Goal: Information Seeking & Learning: Check status

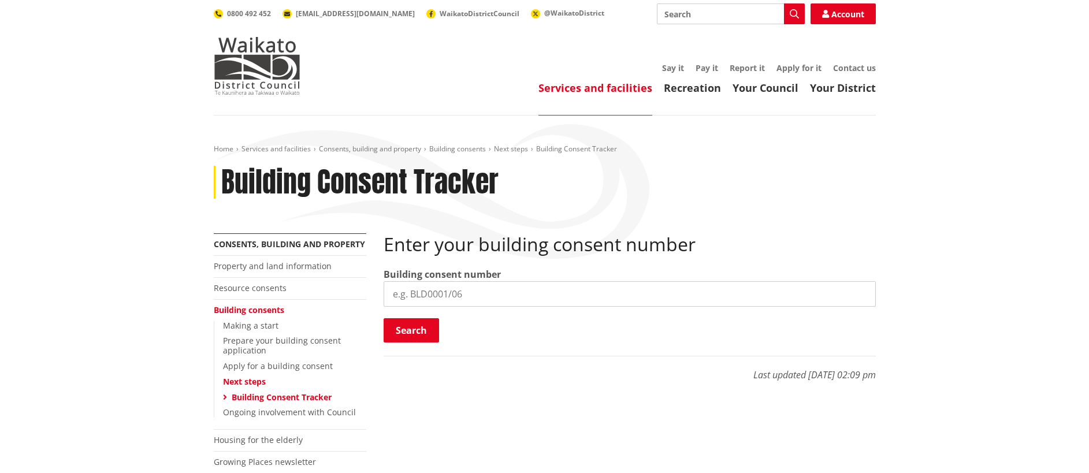
click at [431, 295] on input "search" at bounding box center [630, 293] width 492 height 25
paste input "BLD0148/26"
type input "BLD0148/26"
click at [427, 328] on button "Search" at bounding box center [411, 330] width 55 height 24
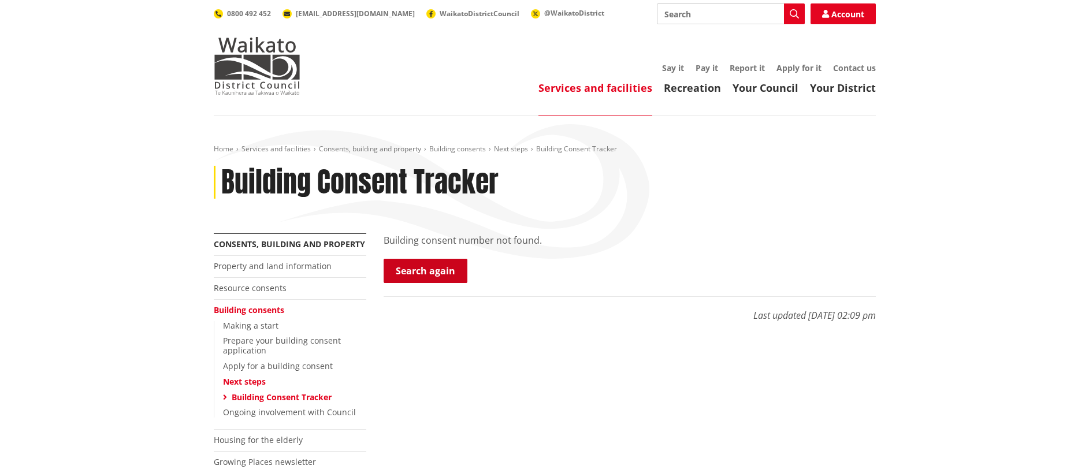
click at [443, 262] on link "Search again" at bounding box center [426, 271] width 84 height 24
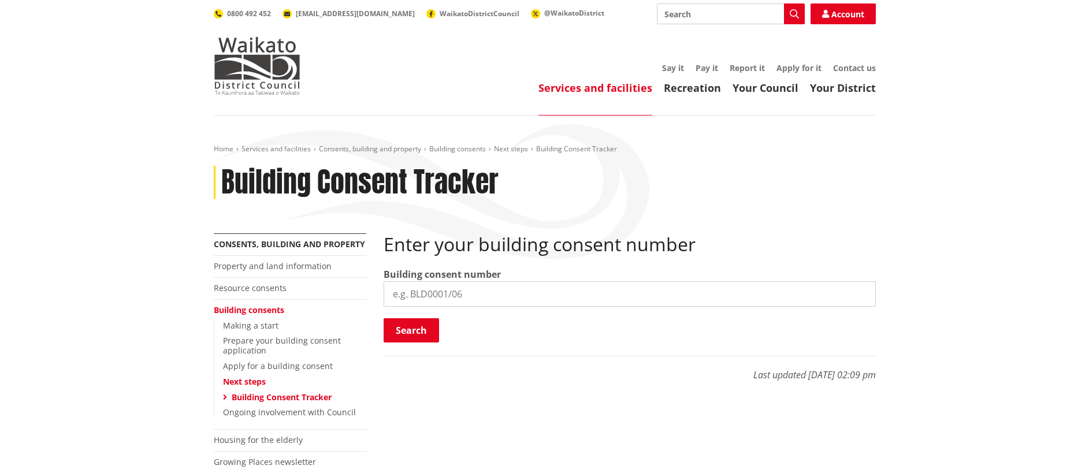
click at [429, 304] on input "search" at bounding box center [630, 293] width 492 height 25
paste input "BLD0148/26"
drag, startPoint x: 396, startPoint y: 292, endPoint x: 328, endPoint y: 259, distance: 76.5
click at [373, 289] on div "More from this section Consents, building and property Property and land inform…" at bounding box center [545, 367] width 680 height 269
type input "BLD0148/26"
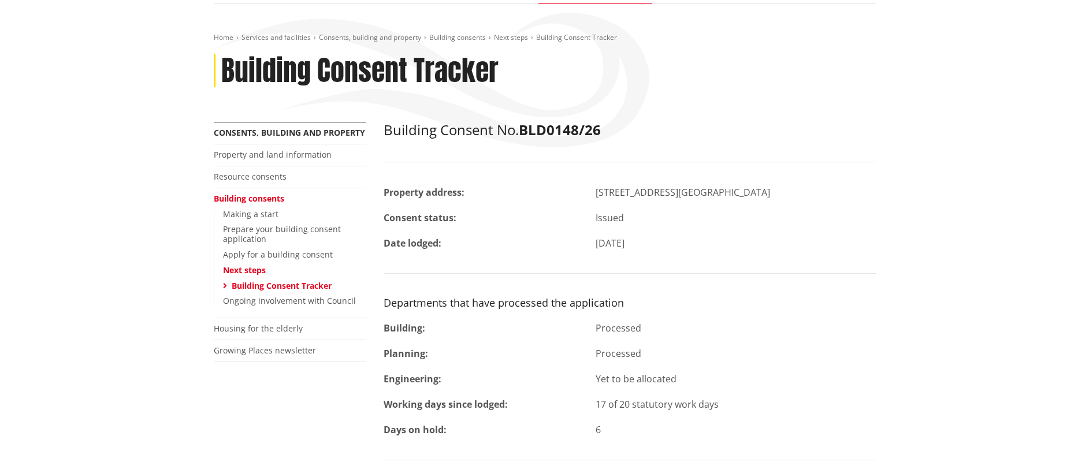
scroll to position [112, 0]
